Goal: Task Accomplishment & Management: Manage account settings

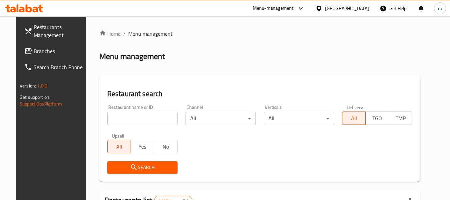
click at [22, 50] on div at bounding box center [225, 100] width 450 height 200
click at [34, 50] on span "Branches" at bounding box center [60, 51] width 53 height 8
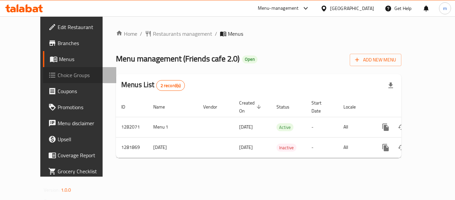
click at [58, 77] on span "Choice Groups" at bounding box center [84, 75] width 53 height 8
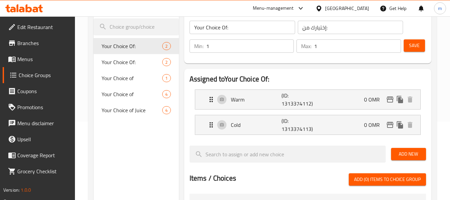
scroll to position [67, 0]
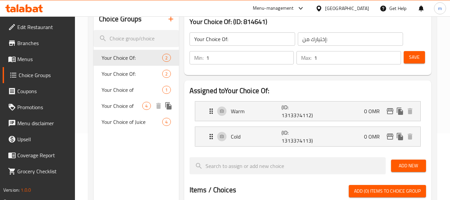
click at [123, 110] on span "Your Choice of" at bounding box center [122, 106] width 41 height 8
type input "Your Choice of"
type input "اختيارك من"
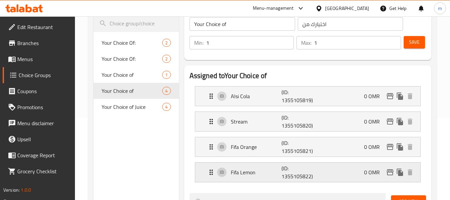
scroll to position [133, 0]
